Goal: Transaction & Acquisition: Subscribe to service/newsletter

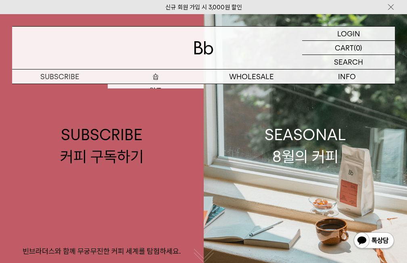
click at [158, 80] on p "숍" at bounding box center [156, 76] width 96 height 14
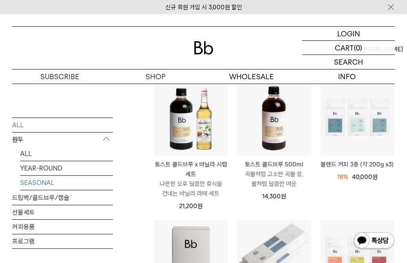
click at [37, 182] on link "SEASONAL" at bounding box center [66, 182] width 93 height 14
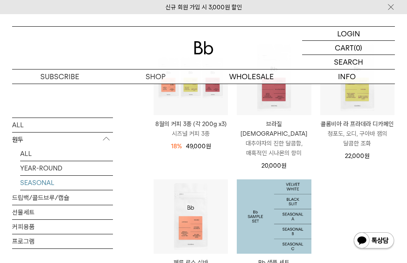
scroll to position [161, 0]
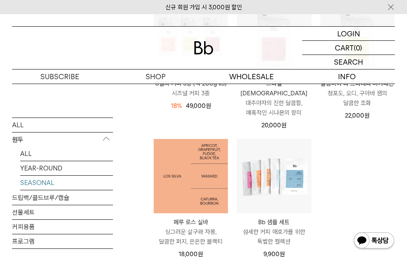
click at [186, 178] on img at bounding box center [191, 176] width 74 height 74
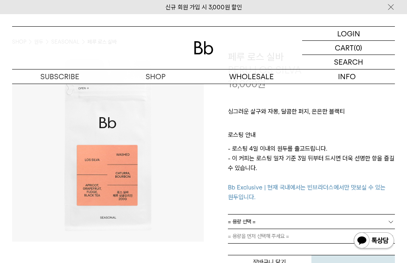
scroll to position [121, 0]
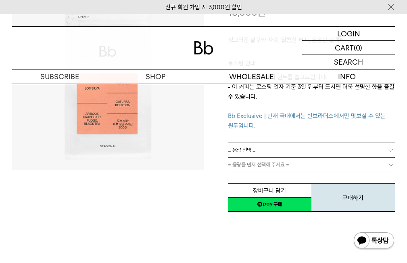
click at [180, 180] on div at bounding box center [108, 96] width 192 height 234
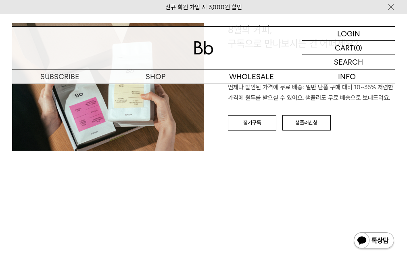
scroll to position [969, 0]
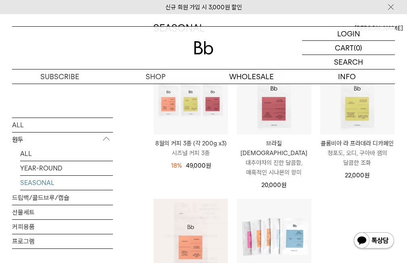
scroll to position [121, 0]
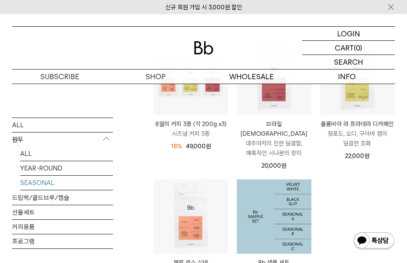
click at [278, 230] on img at bounding box center [274, 216] width 74 height 74
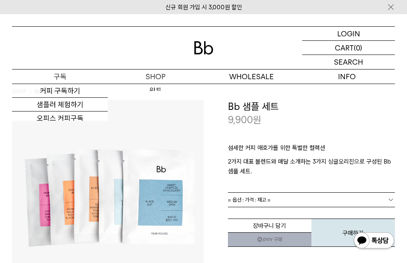
click at [86, 77] on p "구독" at bounding box center [60, 76] width 96 height 14
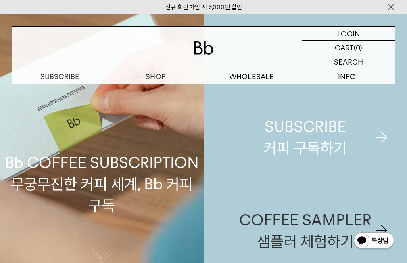
click at [279, 129] on div "SUBSCRIBE 커피 구독하기" at bounding box center [306, 137] width 84 height 43
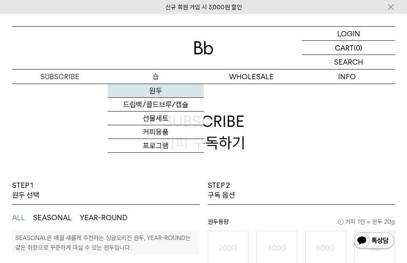
click at [155, 91] on link "원두" at bounding box center [156, 91] width 96 height 14
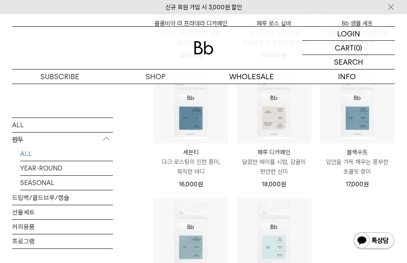
scroll to position [363, 0]
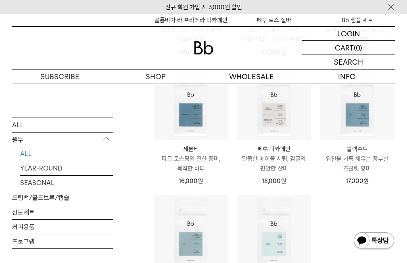
click at [348, 144] on p "블랙수트" at bounding box center [358, 149] width 74 height 10
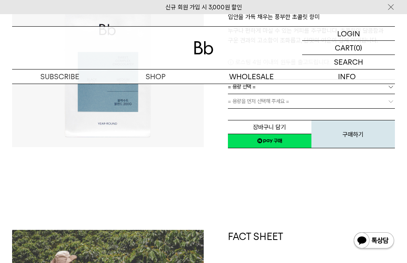
scroll to position [40, 0]
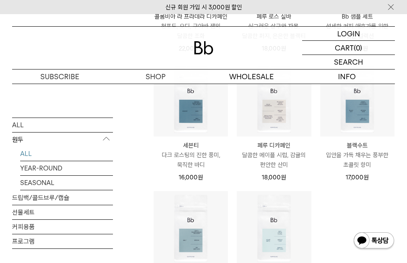
scroll to position [349, 0]
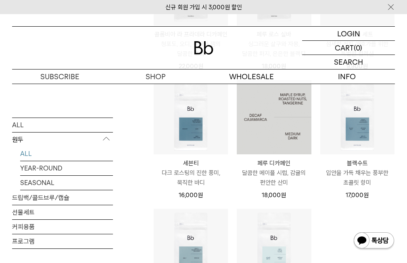
click at [270, 134] on img at bounding box center [274, 117] width 74 height 74
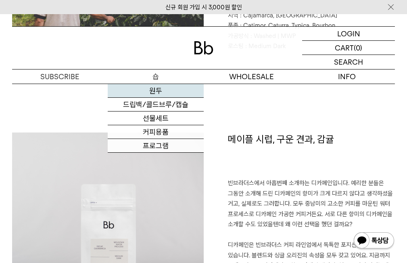
scroll to position [444, 0]
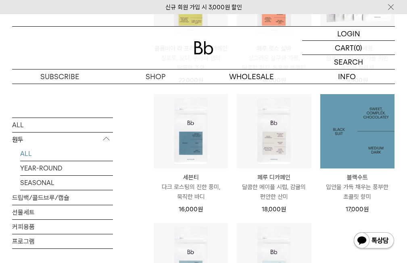
click at [347, 151] on img at bounding box center [358, 131] width 74 height 74
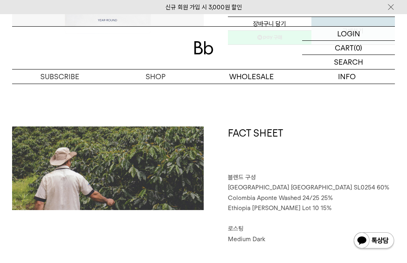
scroll to position [322, 0]
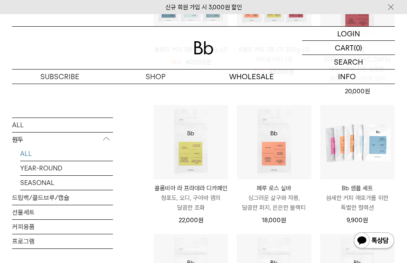
scroll to position [214, 0]
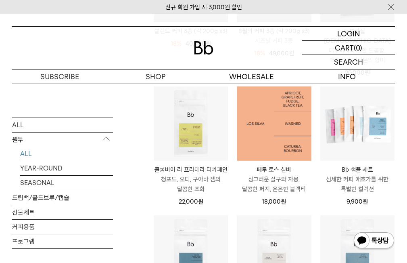
click at [280, 139] on img at bounding box center [274, 123] width 74 height 74
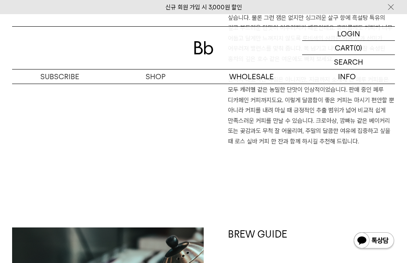
scroll to position [525, 0]
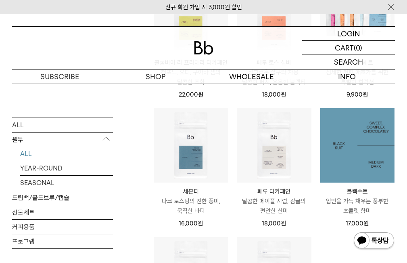
click at [375, 151] on img at bounding box center [358, 145] width 74 height 74
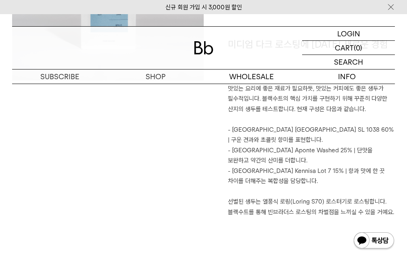
scroll to position [686, 0]
